Goal: Information Seeking & Learning: Learn about a topic

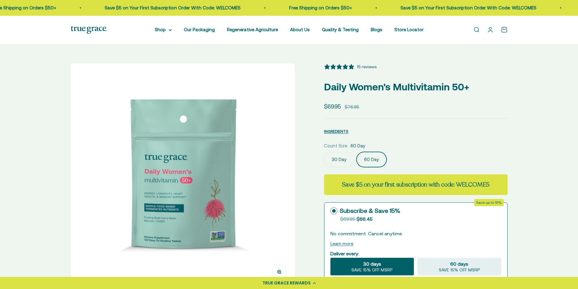
select select "3"
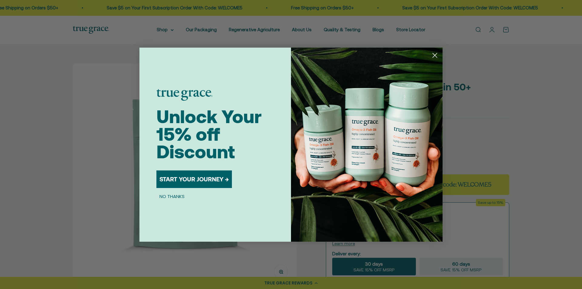
click at [433, 54] on circle "Close dialog" at bounding box center [435, 55] width 10 height 10
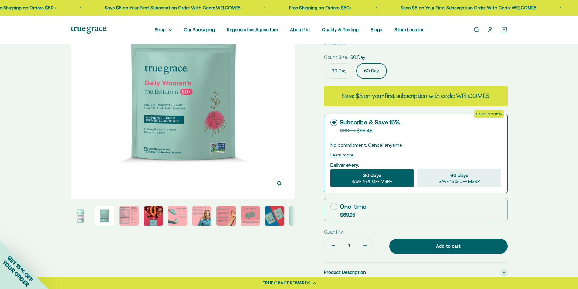
scroll to position [91, 0]
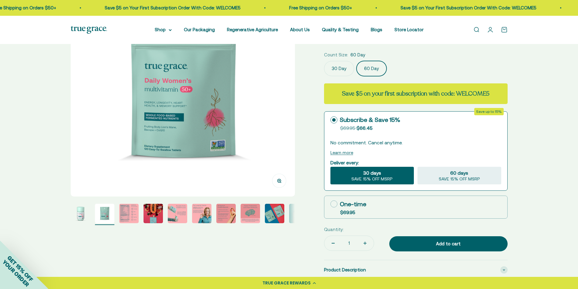
click at [100, 214] on img "Go to item 2" at bounding box center [104, 213] width 19 height 19
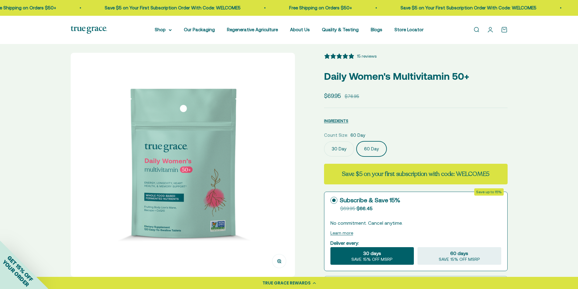
scroll to position [0, 0]
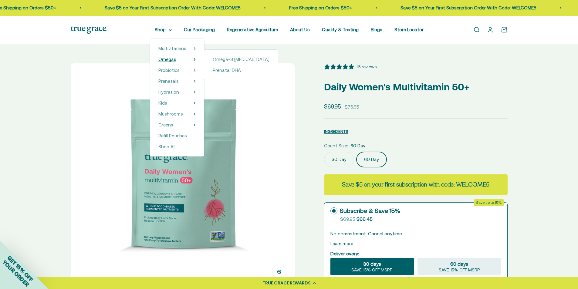
click at [182, 58] on summary "Omegas" at bounding box center [176, 59] width 37 height 7
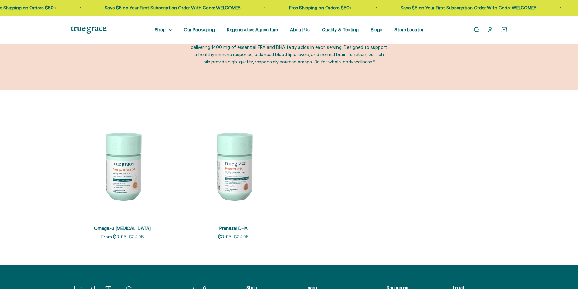
scroll to position [91, 0]
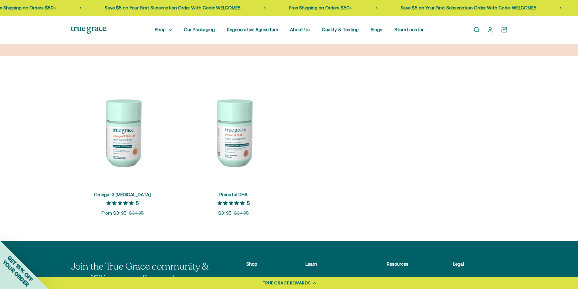
click at [126, 139] on img at bounding box center [123, 132] width 104 height 104
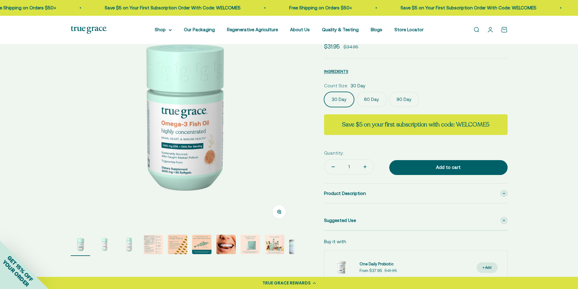
scroll to position [61, 0]
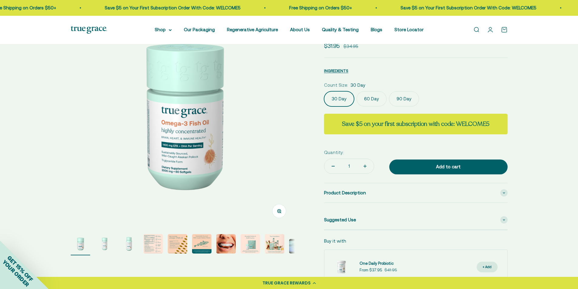
select select "3"
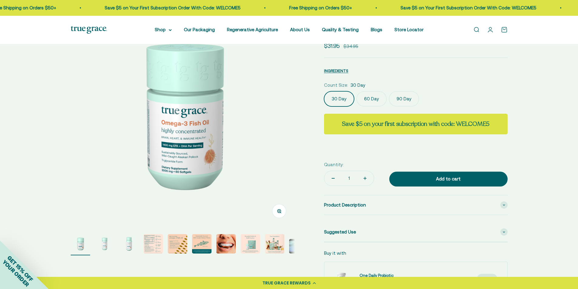
click at [404, 101] on label "90 Day" at bounding box center [404, 98] width 30 height 15
click at [324, 91] on input "90 Day" at bounding box center [324, 91] width 0 height 0
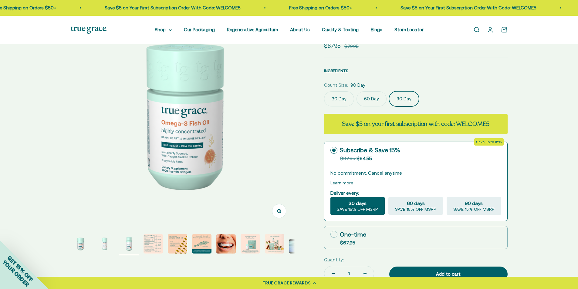
scroll to position [0, 463]
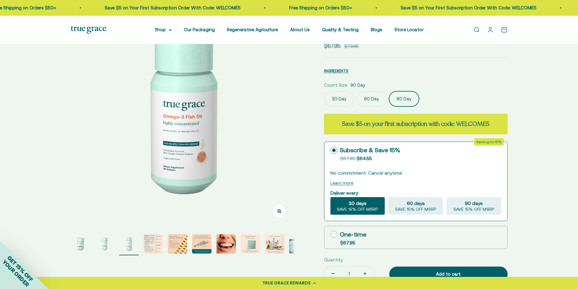
click at [373, 101] on label "60 Day" at bounding box center [371, 98] width 30 height 15
click at [324, 91] on input "60 Day" at bounding box center [324, 91] width 0 height 0
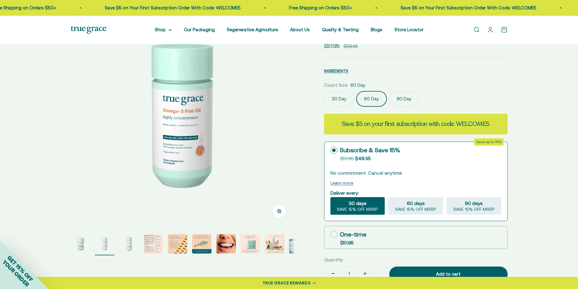
click at [407, 101] on label "90 Day" at bounding box center [404, 98] width 30 height 15
click at [324, 91] on input "90 Day" at bounding box center [324, 91] width 0 height 0
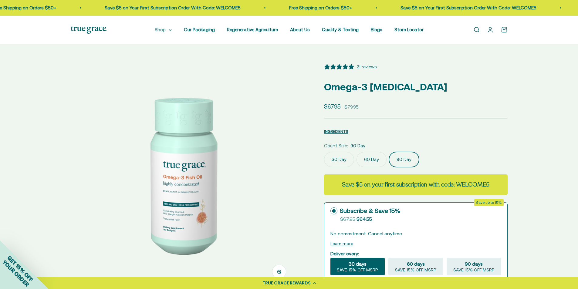
click at [162, 32] on summary "Shop" at bounding box center [163, 29] width 17 height 7
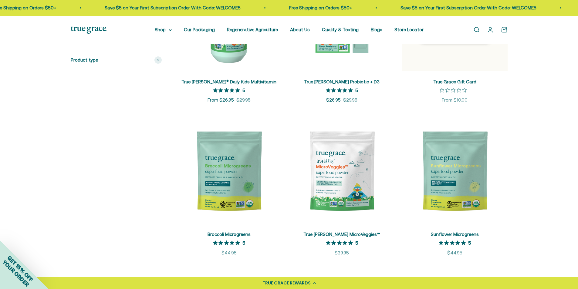
scroll to position [970, 0]
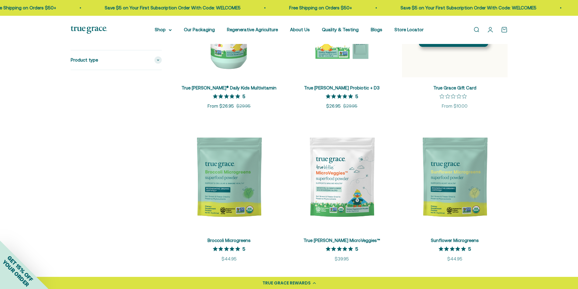
click at [231, 174] on img at bounding box center [229, 177] width 106 height 106
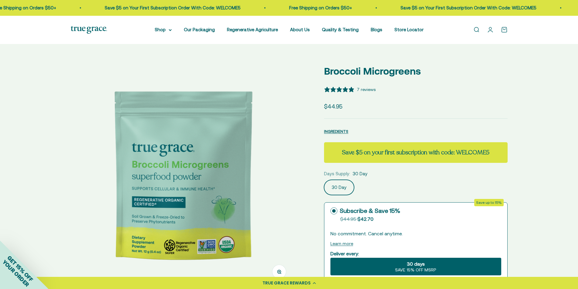
select select "3"
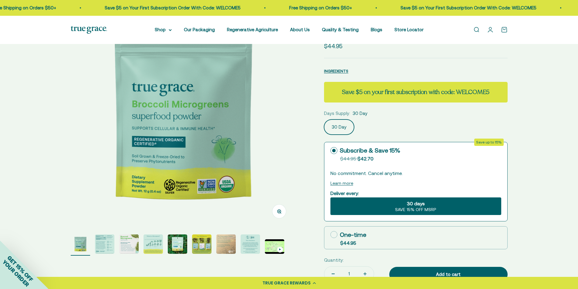
scroll to position [61, 0]
click at [109, 245] on img "Go to item 2" at bounding box center [104, 243] width 19 height 19
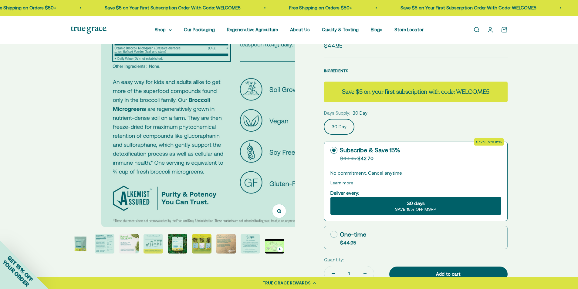
scroll to position [0, 231]
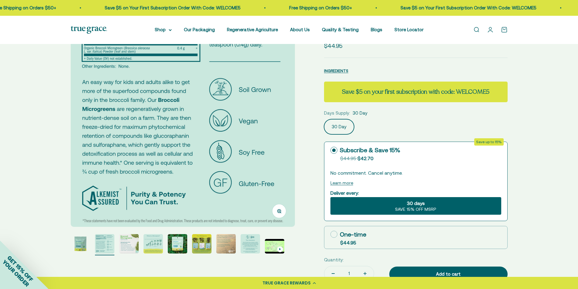
click at [128, 244] on img "Go to item 3" at bounding box center [128, 243] width 19 height 19
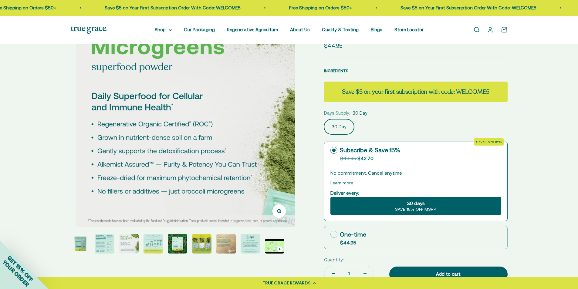
scroll to position [0, 463]
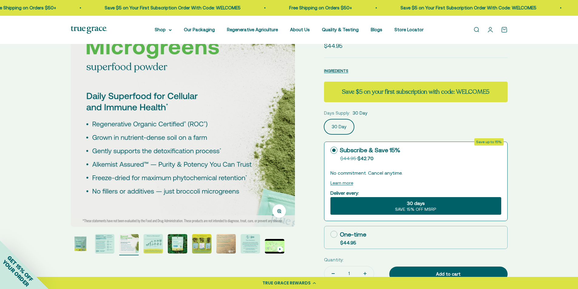
click at [104, 244] on img "Go to item 2" at bounding box center [104, 243] width 19 height 19
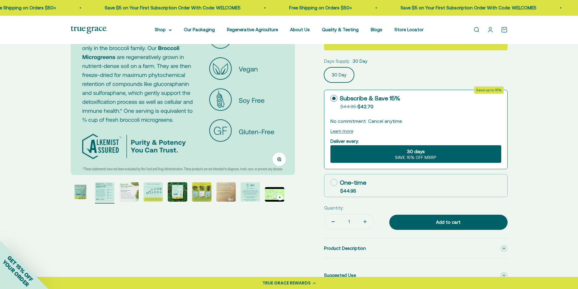
scroll to position [152, 0]
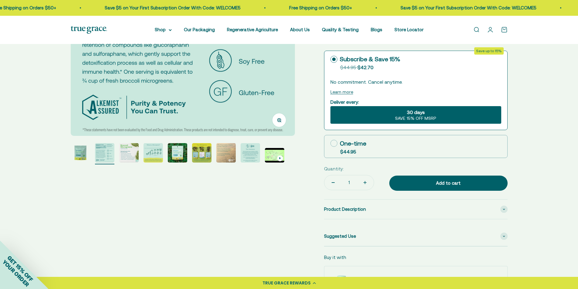
click at [82, 153] on img "Go to item 1" at bounding box center [80, 152] width 19 height 19
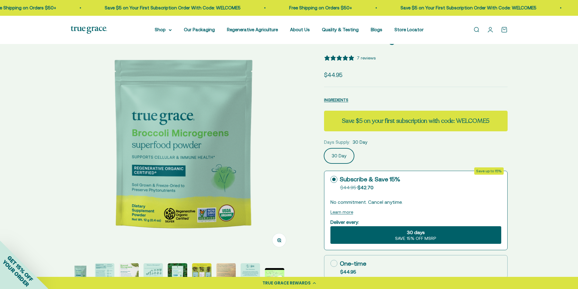
scroll to position [30, 0]
